Goal: Transaction & Acquisition: Obtain resource

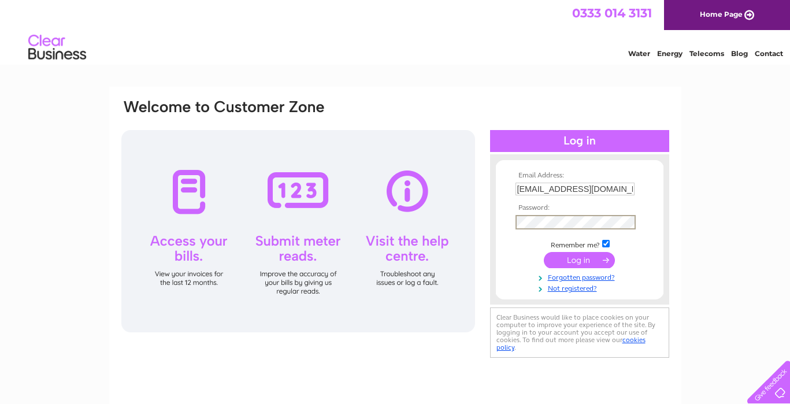
click at [576, 258] on input "submit" at bounding box center [579, 260] width 71 height 16
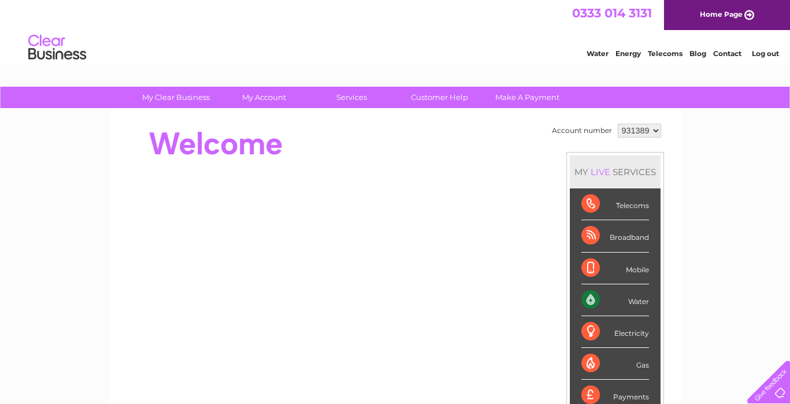
click at [590, 297] on div "Water" at bounding box center [616, 300] width 68 height 32
click at [645, 302] on div "Water" at bounding box center [616, 300] width 68 height 32
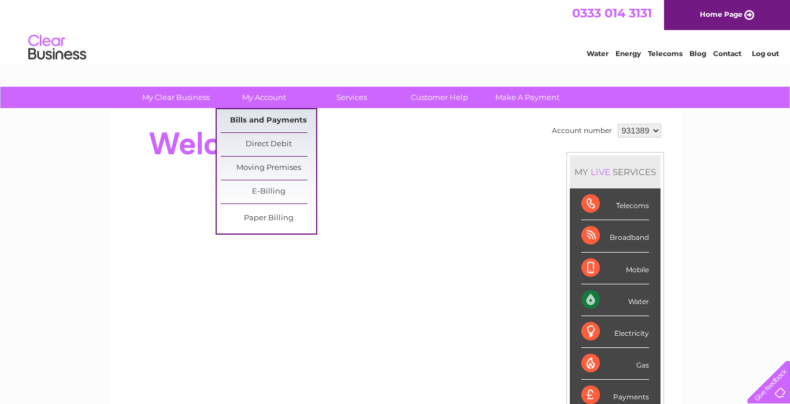
click at [271, 122] on link "Bills and Payments" at bounding box center [268, 120] width 95 height 23
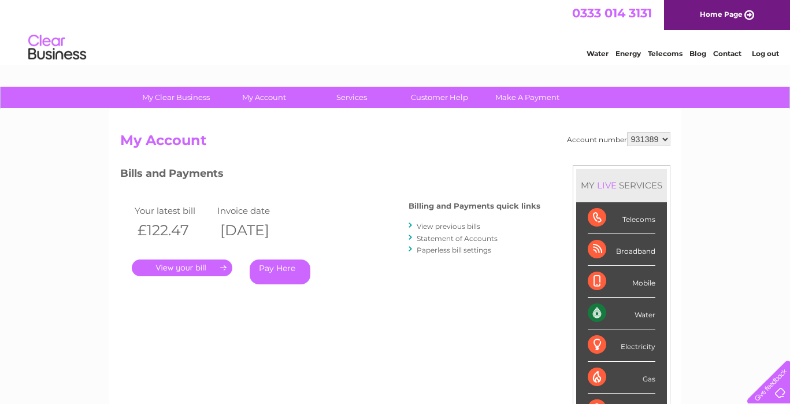
click at [458, 226] on link "View previous bills" at bounding box center [449, 226] width 64 height 9
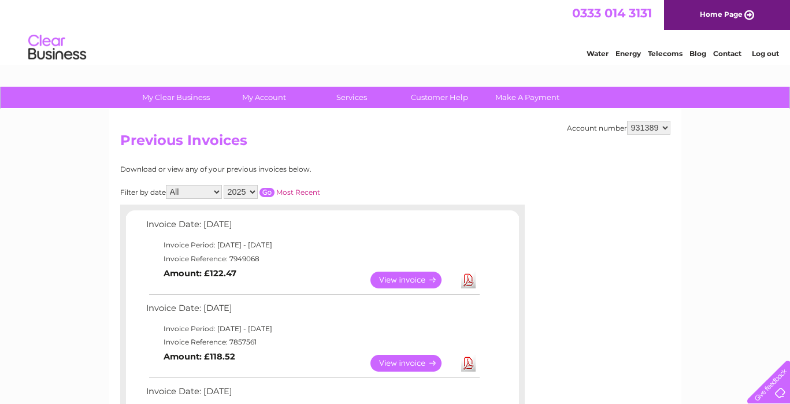
click at [469, 277] on link "Download" at bounding box center [468, 280] width 14 height 17
click at [467, 358] on link "Download" at bounding box center [468, 363] width 14 height 17
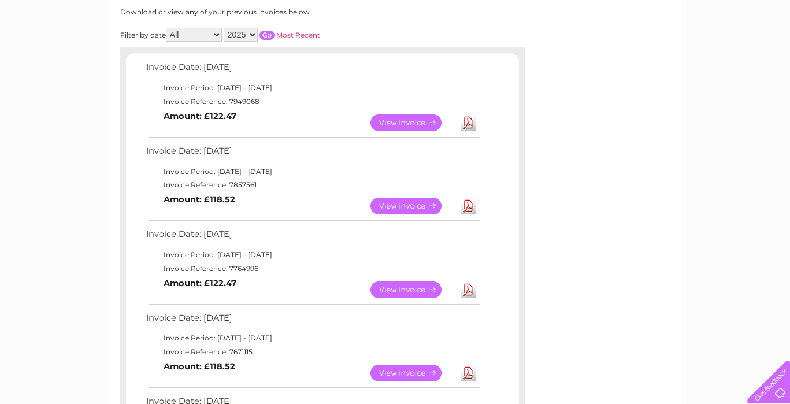
scroll to position [159, 0]
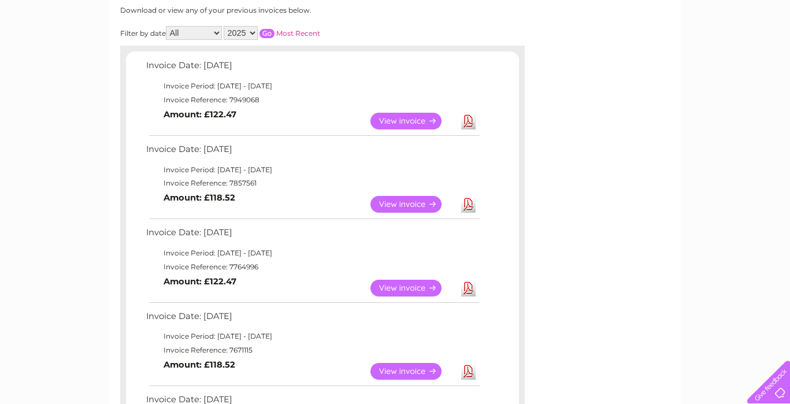
click at [469, 280] on link "Download" at bounding box center [468, 288] width 14 height 17
click at [469, 363] on link "Download" at bounding box center [468, 371] width 14 height 17
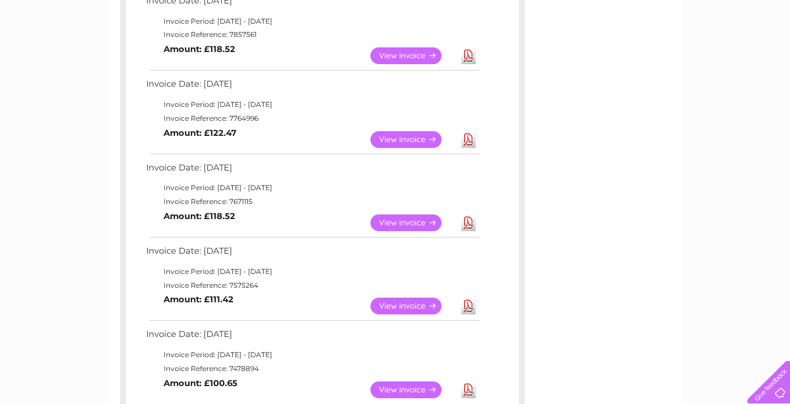
scroll to position [310, 0]
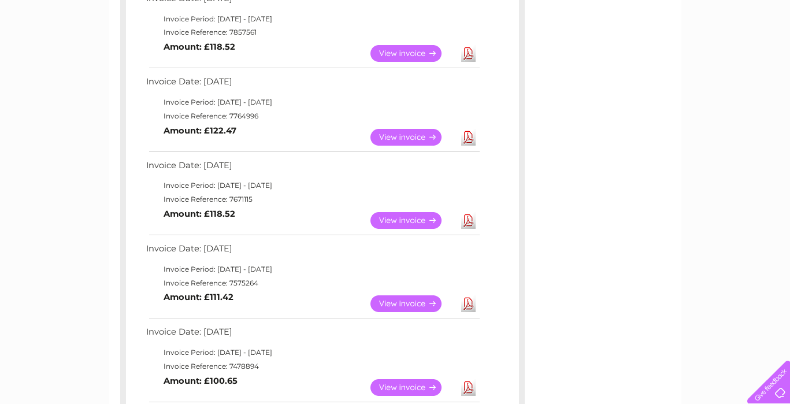
click at [471, 295] on link "Download" at bounding box center [468, 303] width 14 height 17
click at [468, 379] on link "Download" at bounding box center [468, 387] width 14 height 17
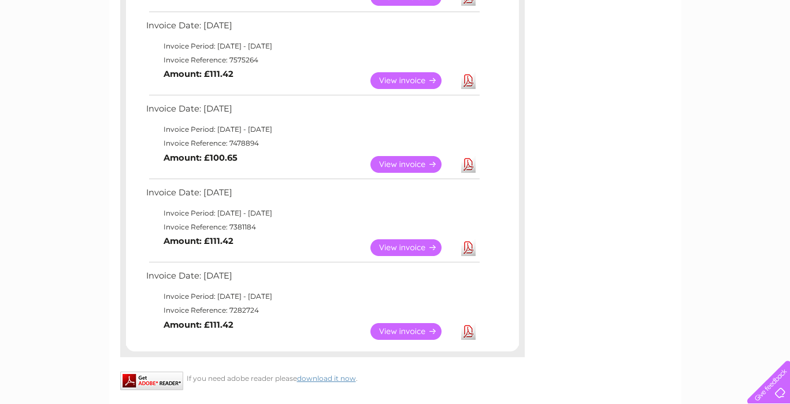
scroll to position [534, 0]
click at [466, 239] on link "Download" at bounding box center [468, 247] width 14 height 17
click at [470, 323] on link "Download" at bounding box center [468, 331] width 14 height 17
click at [468, 323] on link "Download" at bounding box center [468, 331] width 14 height 17
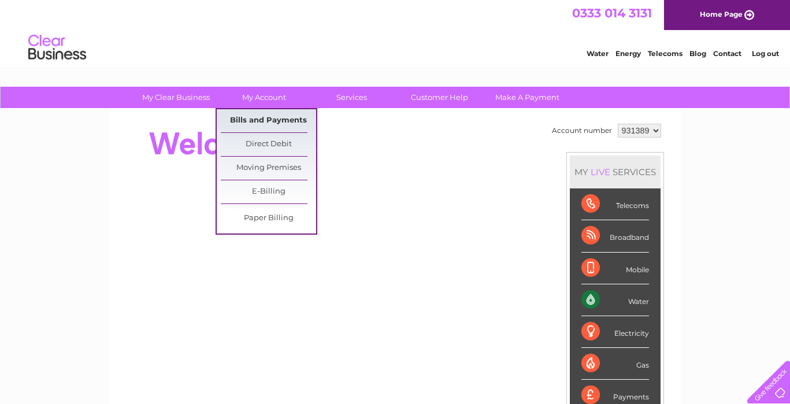
click at [277, 117] on link "Bills and Payments" at bounding box center [268, 120] width 95 height 23
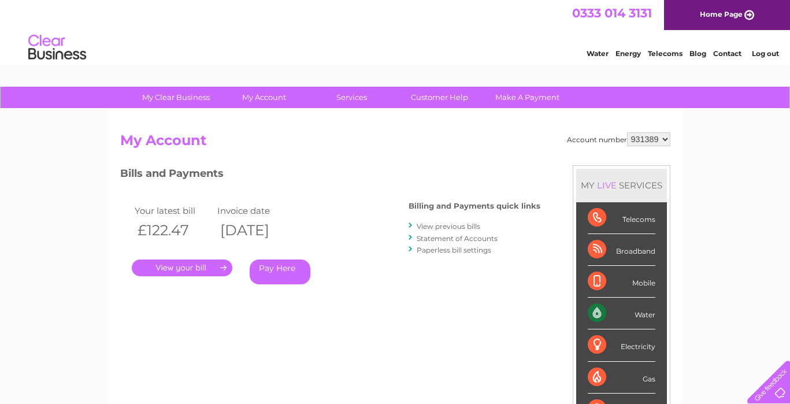
click at [469, 225] on link "View previous bills" at bounding box center [449, 226] width 64 height 9
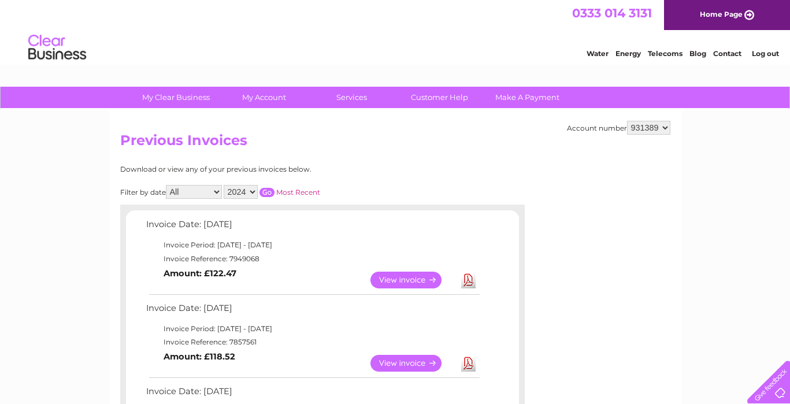
click at [275, 188] on input "button" at bounding box center [267, 192] width 15 height 9
click at [471, 279] on link "Download" at bounding box center [468, 280] width 14 height 17
click at [469, 358] on link "Download" at bounding box center [468, 363] width 14 height 17
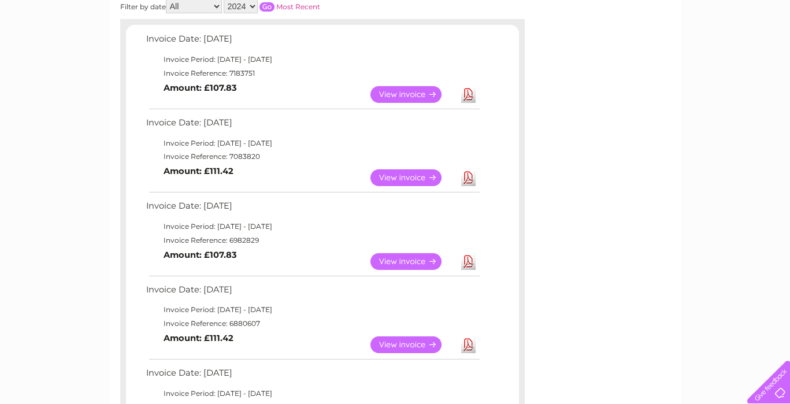
scroll to position [188, 0]
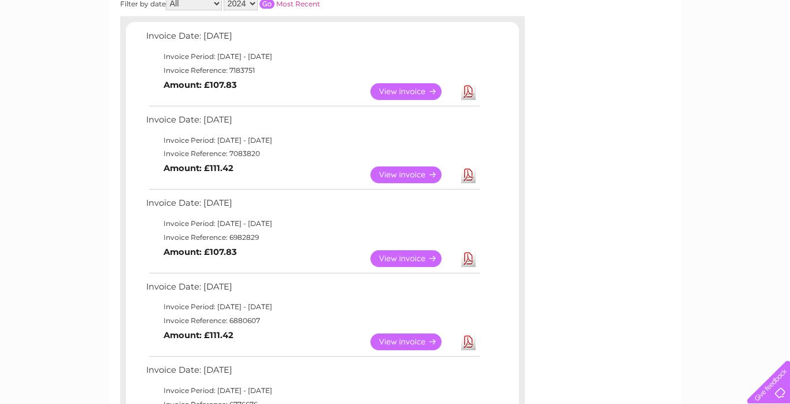
click at [469, 251] on link "Download" at bounding box center [468, 258] width 14 height 17
click at [467, 334] on link "Download" at bounding box center [468, 342] width 14 height 17
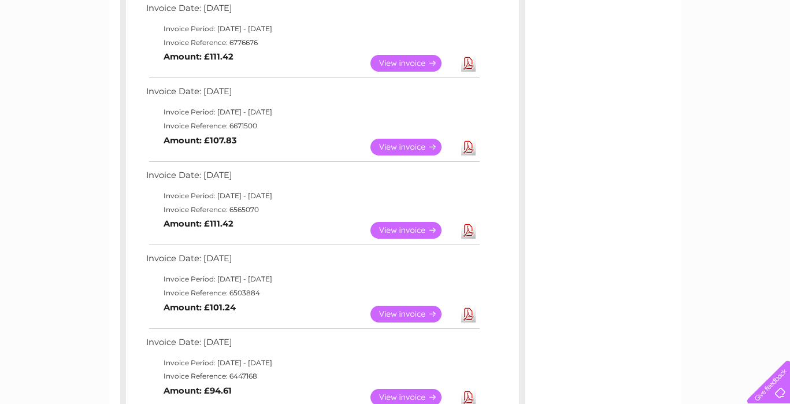
scroll to position [551, 0]
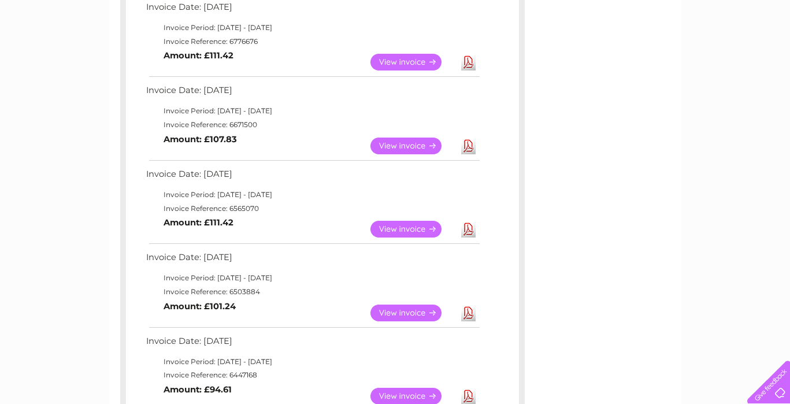
click at [467, 55] on link "Download" at bounding box center [468, 62] width 14 height 17
click at [468, 138] on link "Download" at bounding box center [468, 146] width 14 height 17
click at [469, 221] on link "Download" at bounding box center [468, 229] width 14 height 17
click at [468, 305] on link "Download" at bounding box center [468, 313] width 14 height 17
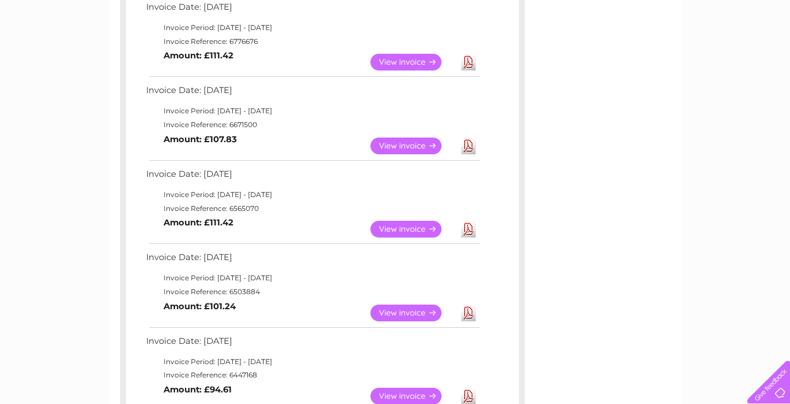
click at [468, 305] on link "Download" at bounding box center [468, 313] width 14 height 17
click at [468, 388] on link "Download" at bounding box center [468, 396] width 14 height 17
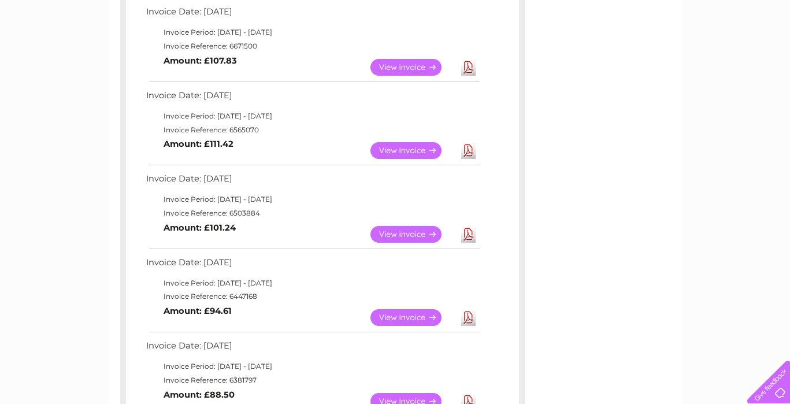
scroll to position [634, 0]
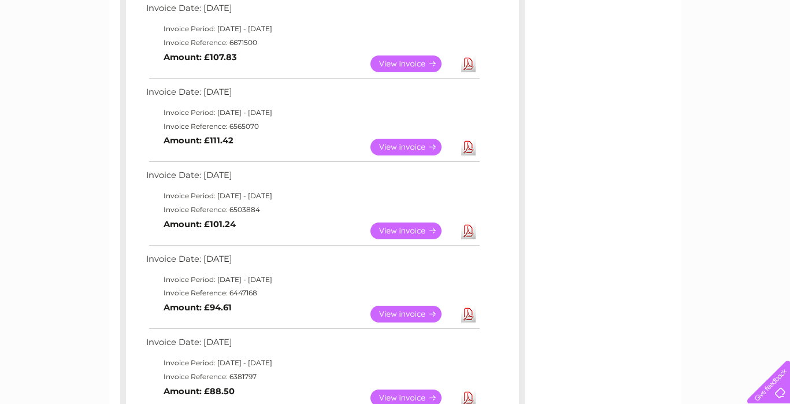
click at [468, 306] on link "Download" at bounding box center [468, 314] width 14 height 17
click at [469, 223] on link "Download" at bounding box center [468, 231] width 14 height 17
click at [468, 139] on link "Download" at bounding box center [468, 147] width 14 height 17
click at [468, 55] on link "Download" at bounding box center [468, 63] width 14 height 17
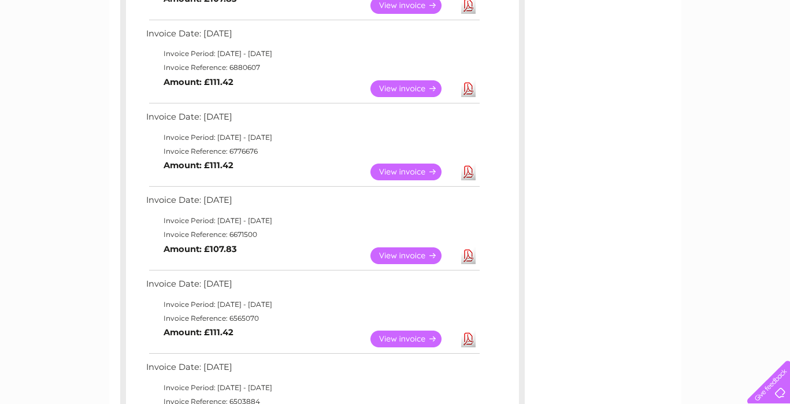
scroll to position [439, 0]
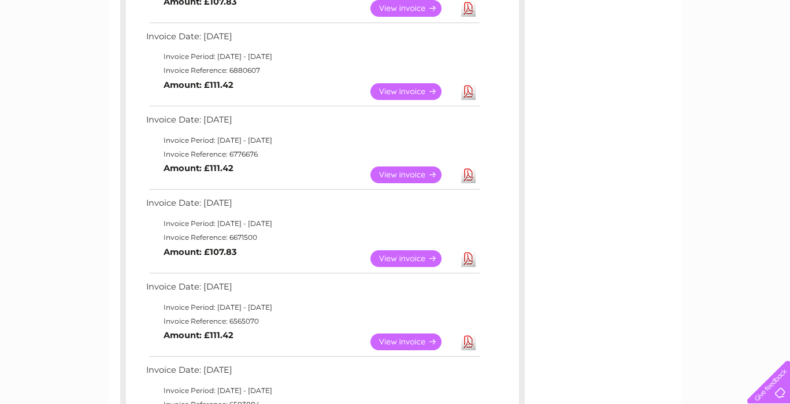
click at [469, 166] on link "Download" at bounding box center [468, 174] width 14 height 17
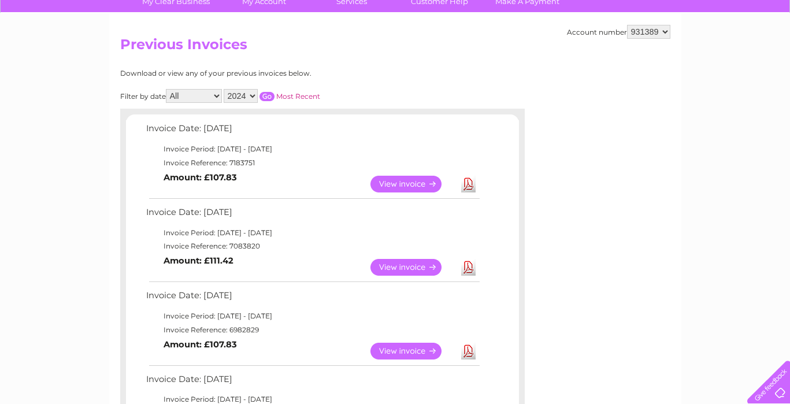
scroll to position [81, 0]
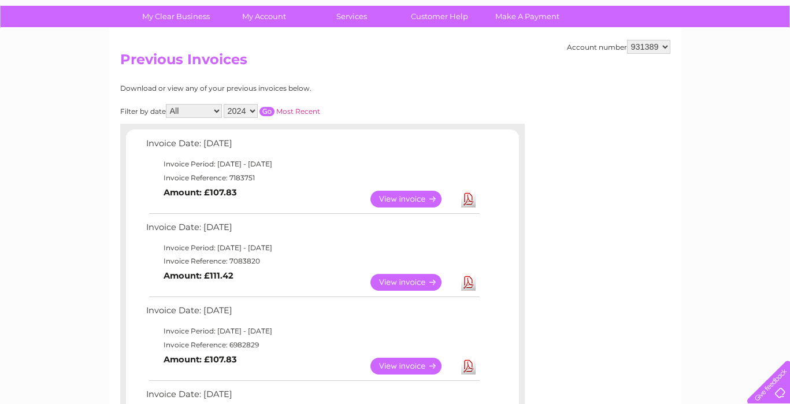
select select "2025"
click at [275, 109] on input "button" at bounding box center [267, 111] width 15 height 9
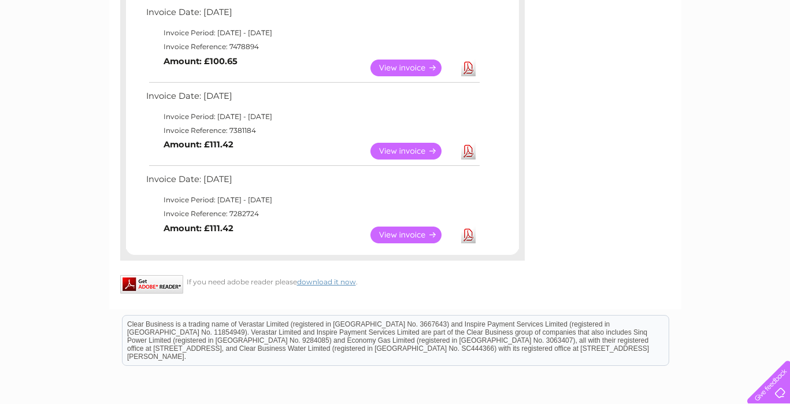
scroll to position [630, 0]
click at [467, 142] on link "Download" at bounding box center [468, 150] width 14 height 17
click at [468, 59] on link "Download" at bounding box center [468, 67] width 14 height 17
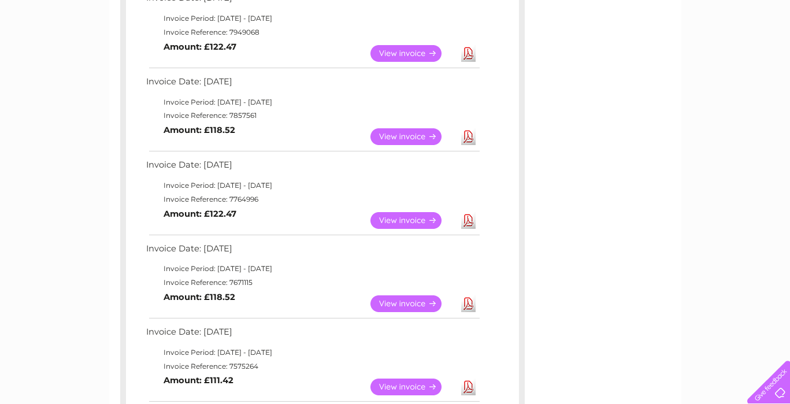
scroll to position [226, 0]
click at [465, 379] on link "Download" at bounding box center [468, 387] width 14 height 17
click at [468, 296] on link "Download" at bounding box center [468, 304] width 14 height 17
click at [470, 214] on link "Download" at bounding box center [468, 221] width 14 height 17
click at [468, 132] on link "Download" at bounding box center [468, 137] width 14 height 17
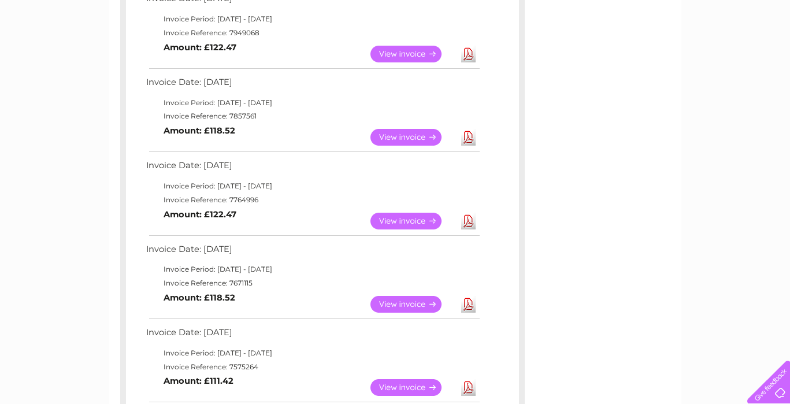
click at [471, 50] on link "Download" at bounding box center [468, 54] width 14 height 17
click at [336, 77] on td "Invoice Date: [DATE]" at bounding box center [312, 85] width 338 height 21
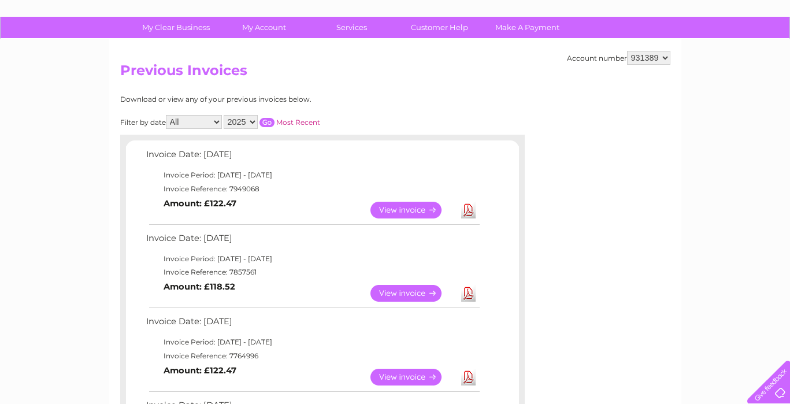
scroll to position [61, 0]
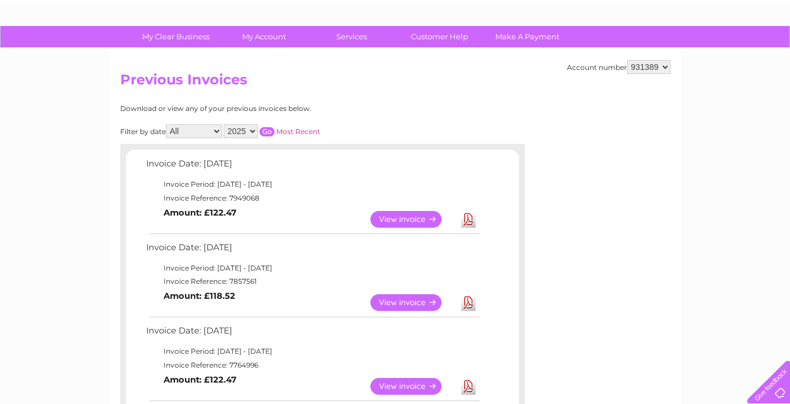
click at [469, 214] on link "Download" at bounding box center [468, 219] width 14 height 17
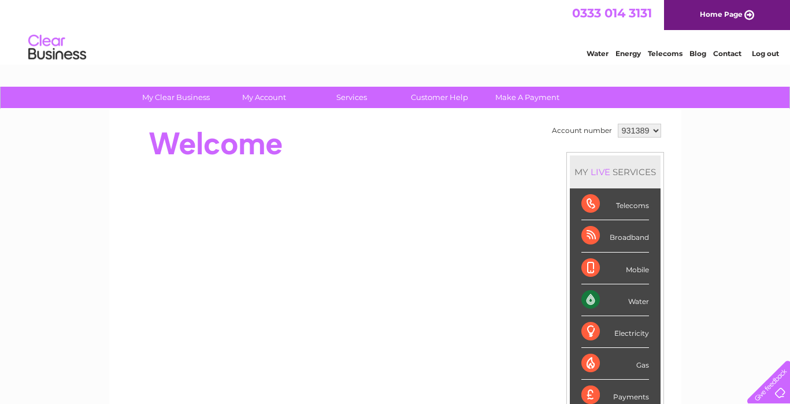
click at [469, 124] on div at bounding box center [330, 144] width 421 height 46
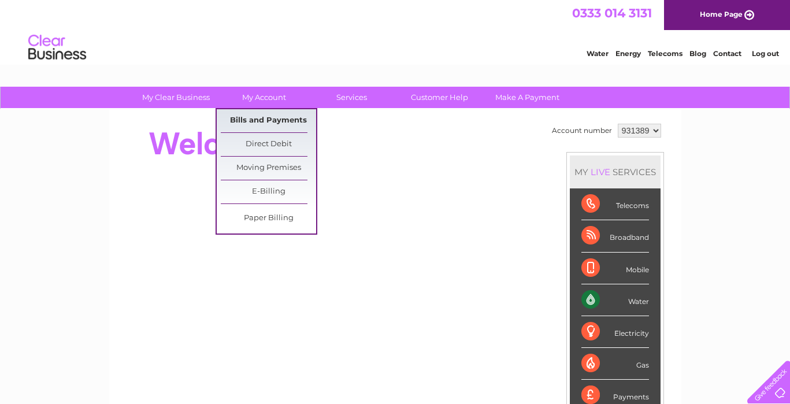
click at [269, 120] on link "Bills and Payments" at bounding box center [268, 120] width 95 height 23
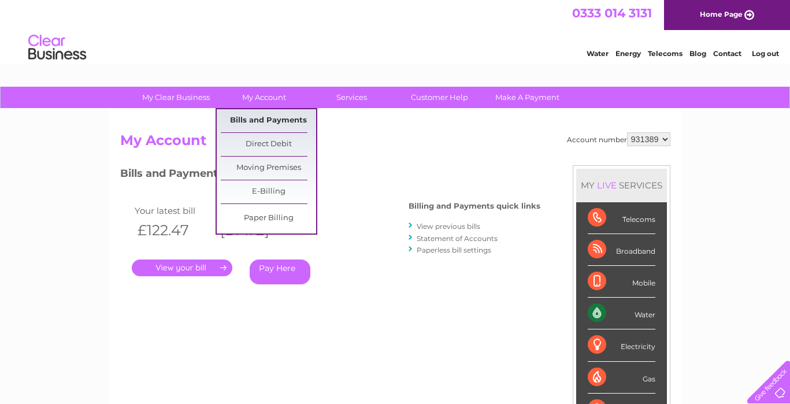
click at [275, 117] on link "Bills and Payments" at bounding box center [268, 120] width 95 height 23
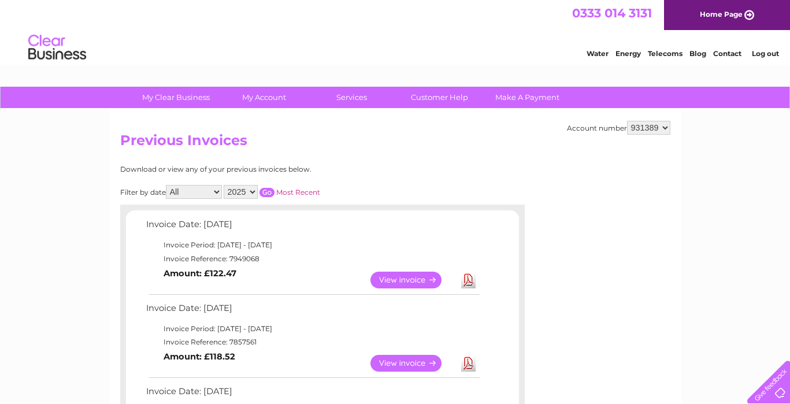
click at [468, 277] on link "Download" at bounding box center [468, 280] width 14 height 17
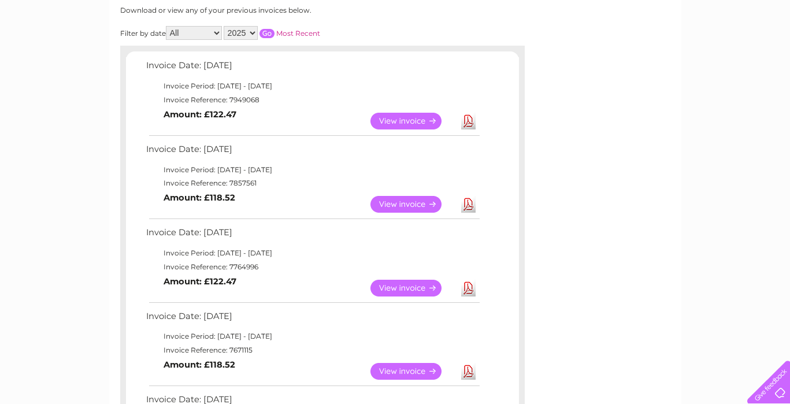
scroll to position [214, 0]
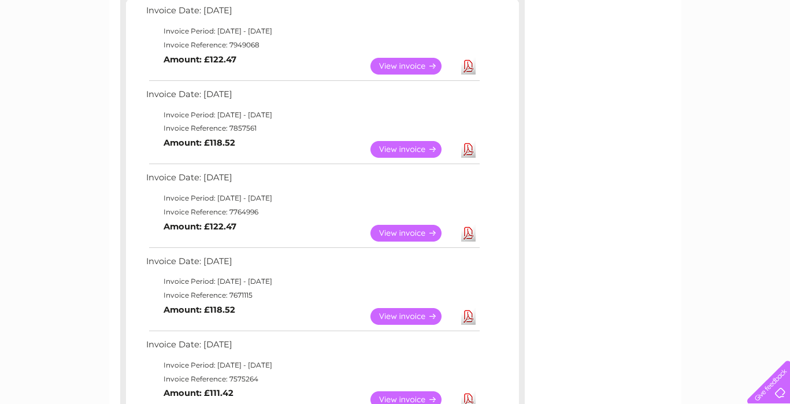
click at [467, 231] on link "Download" at bounding box center [468, 233] width 14 height 17
